Goal: Find specific page/section: Find specific page/section

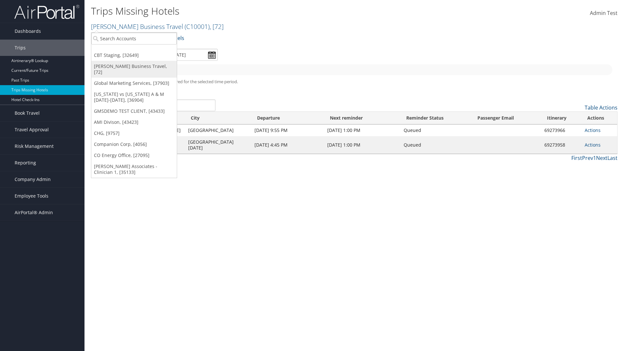
click at [134, 66] on link "[PERSON_NAME] Business Travel, [72]" at bounding box center [133, 69] width 85 height 17
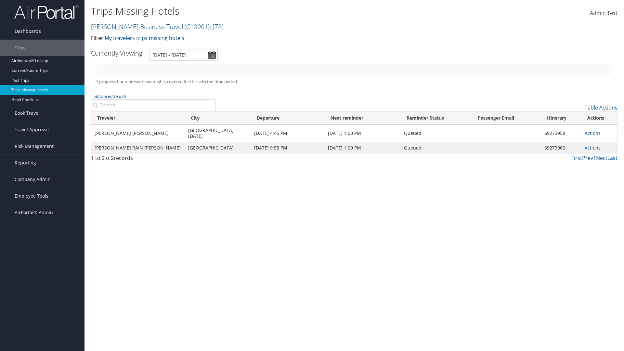
click at [134, 26] on link "Christopherson Business Travel ( C10001 ) , [ 72 ]" at bounding box center [157, 26] width 133 height 9
click at [0, 0] on link "CBT Staging, [32649]" at bounding box center [0, 0] width 0 height 0
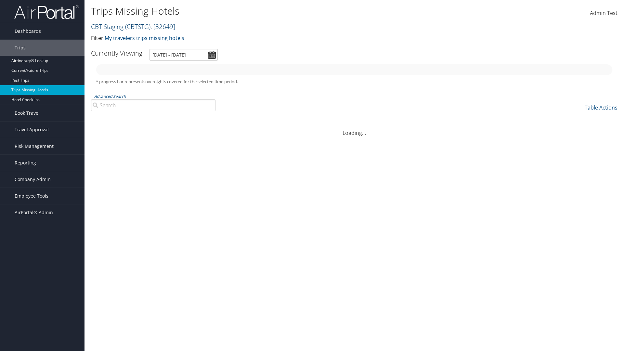
click at [107, 26] on link "CBT Staging ( CBTSTG ) , [ 32649 ]" at bounding box center [133, 26] width 84 height 9
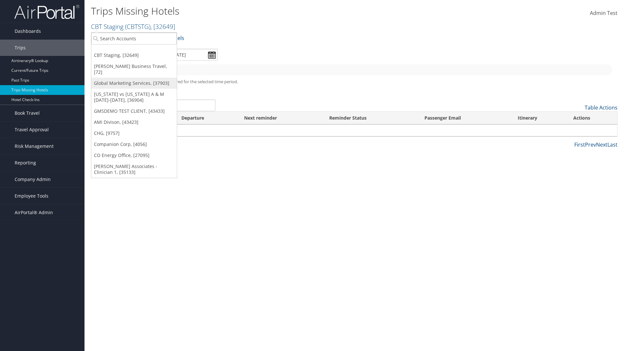
click at [134, 78] on link "Global Marketing Services, [37903]" at bounding box center [133, 83] width 85 height 11
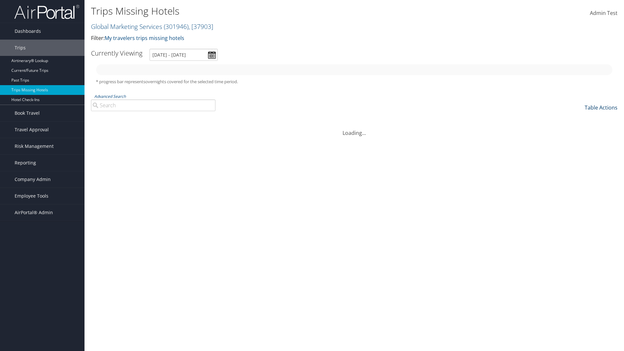
click at [600, 107] on link "Table Actions" at bounding box center [600, 107] width 33 height 7
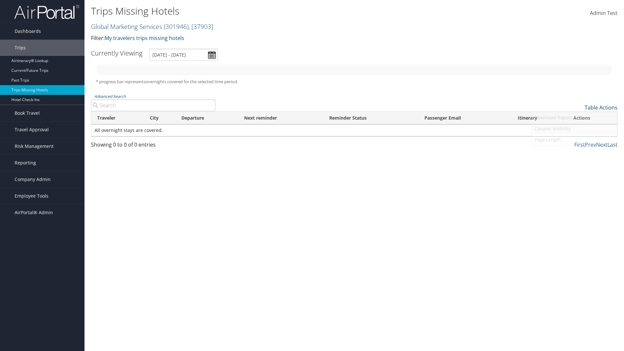
click at [574, 129] on link "Column Visibility" at bounding box center [573, 128] width 85 height 11
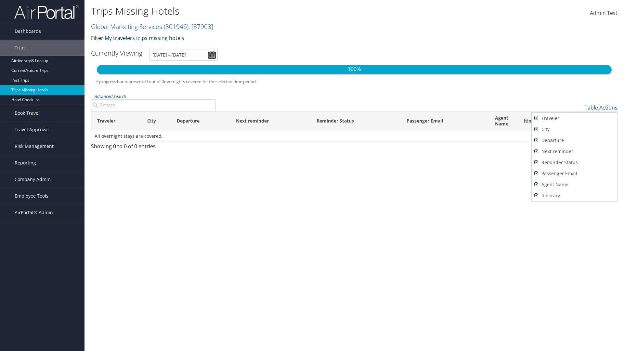
click at [312, 175] on div at bounding box center [312, 175] width 624 height 351
click at [600, 107] on link "Table Actions" at bounding box center [600, 107] width 33 height 7
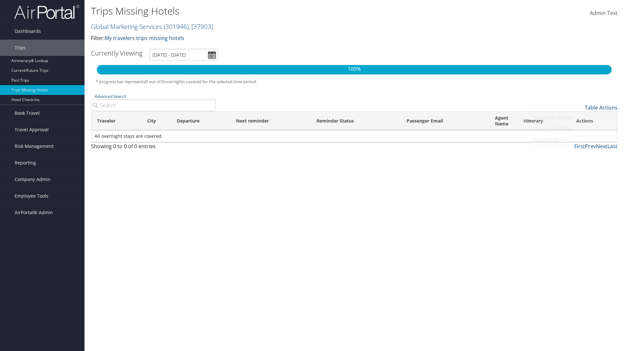
click at [574, 140] on link "Page Length" at bounding box center [573, 139] width 85 height 11
click at [116, 121] on th "Traveler" at bounding box center [116, 121] width 50 height 19
click at [156, 121] on th "City" at bounding box center [156, 121] width 30 height 19
